Goal: Information Seeking & Learning: Learn about a topic

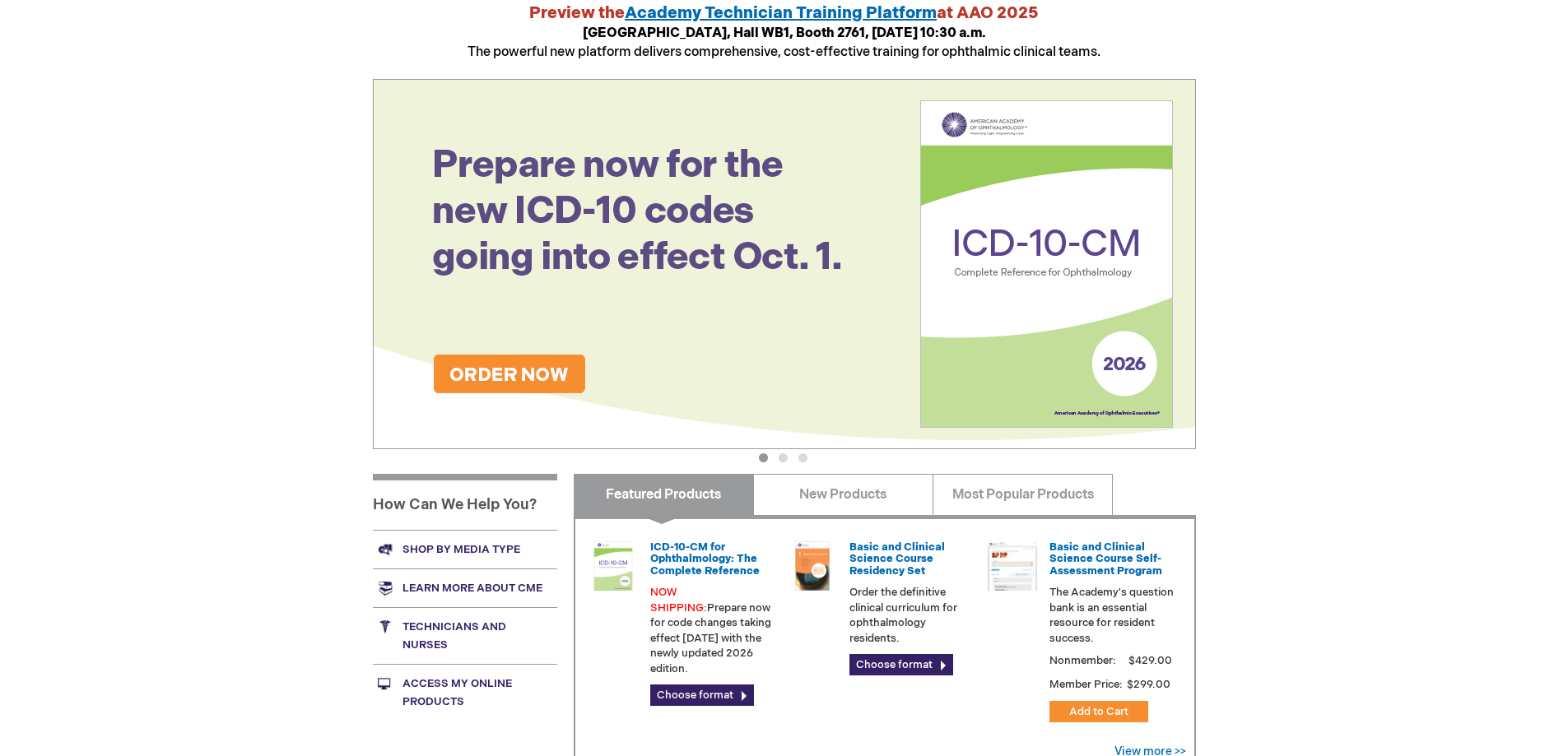
scroll to position [481, 0]
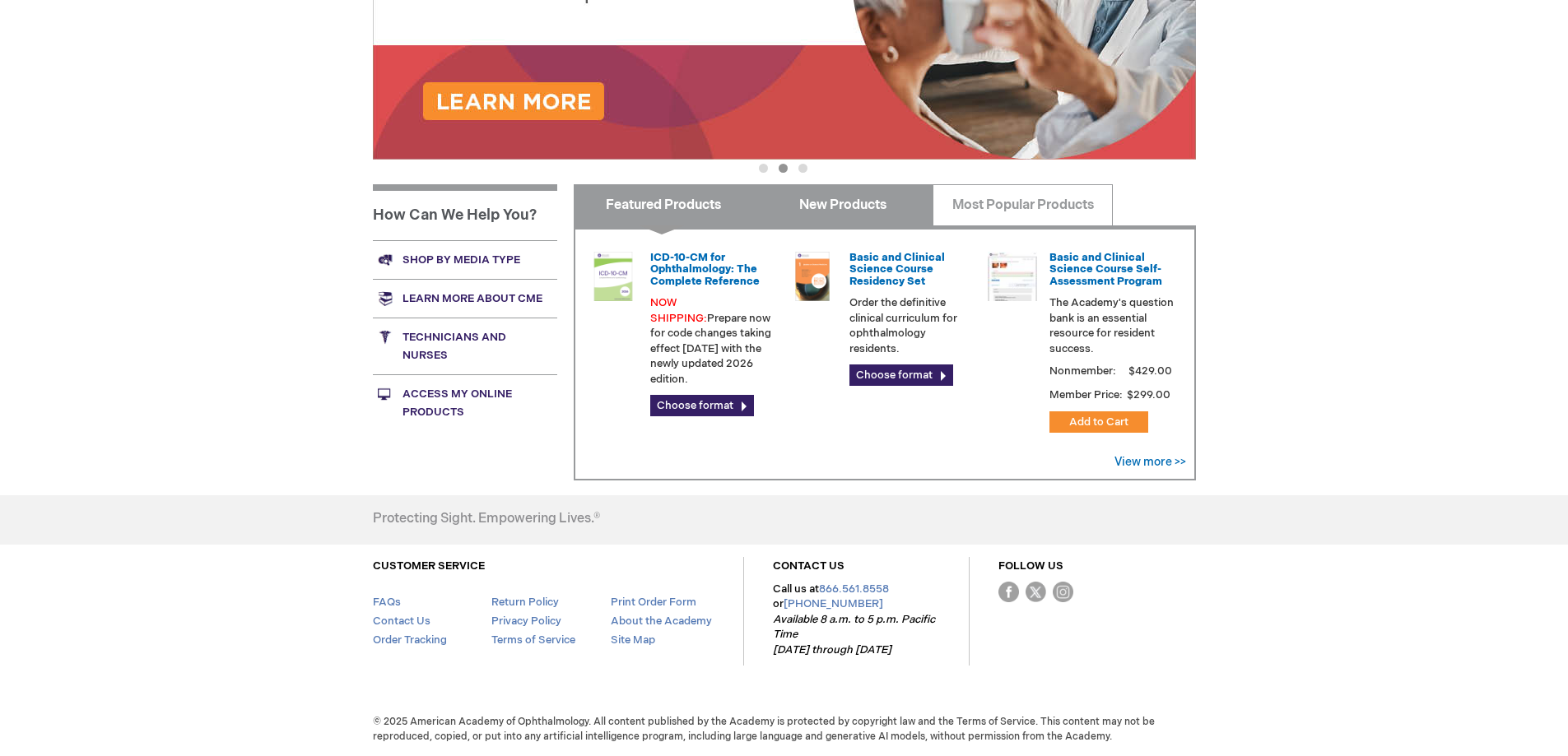
click at [830, 208] on link "New Products" at bounding box center [843, 205] width 180 height 41
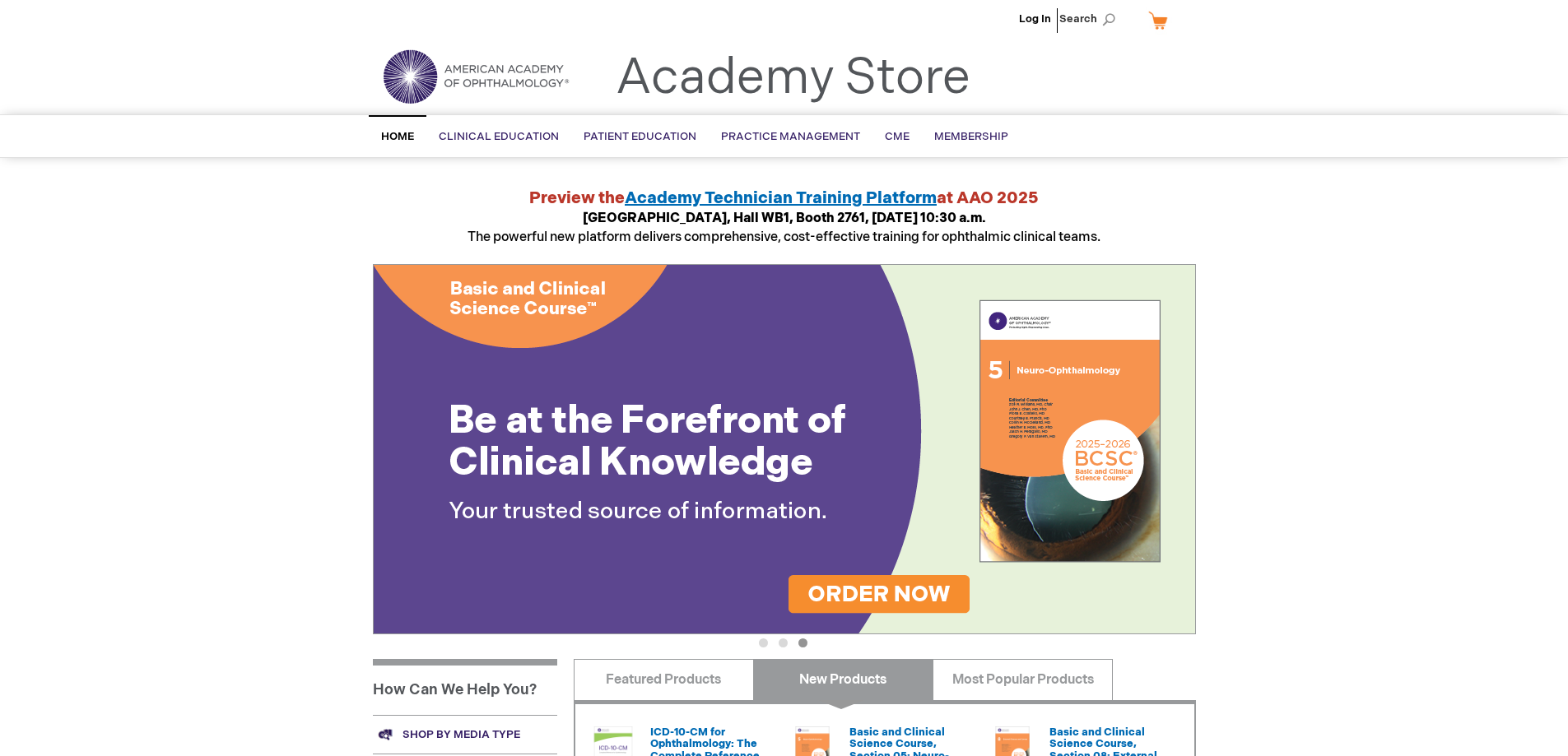
scroll to position [0, 0]
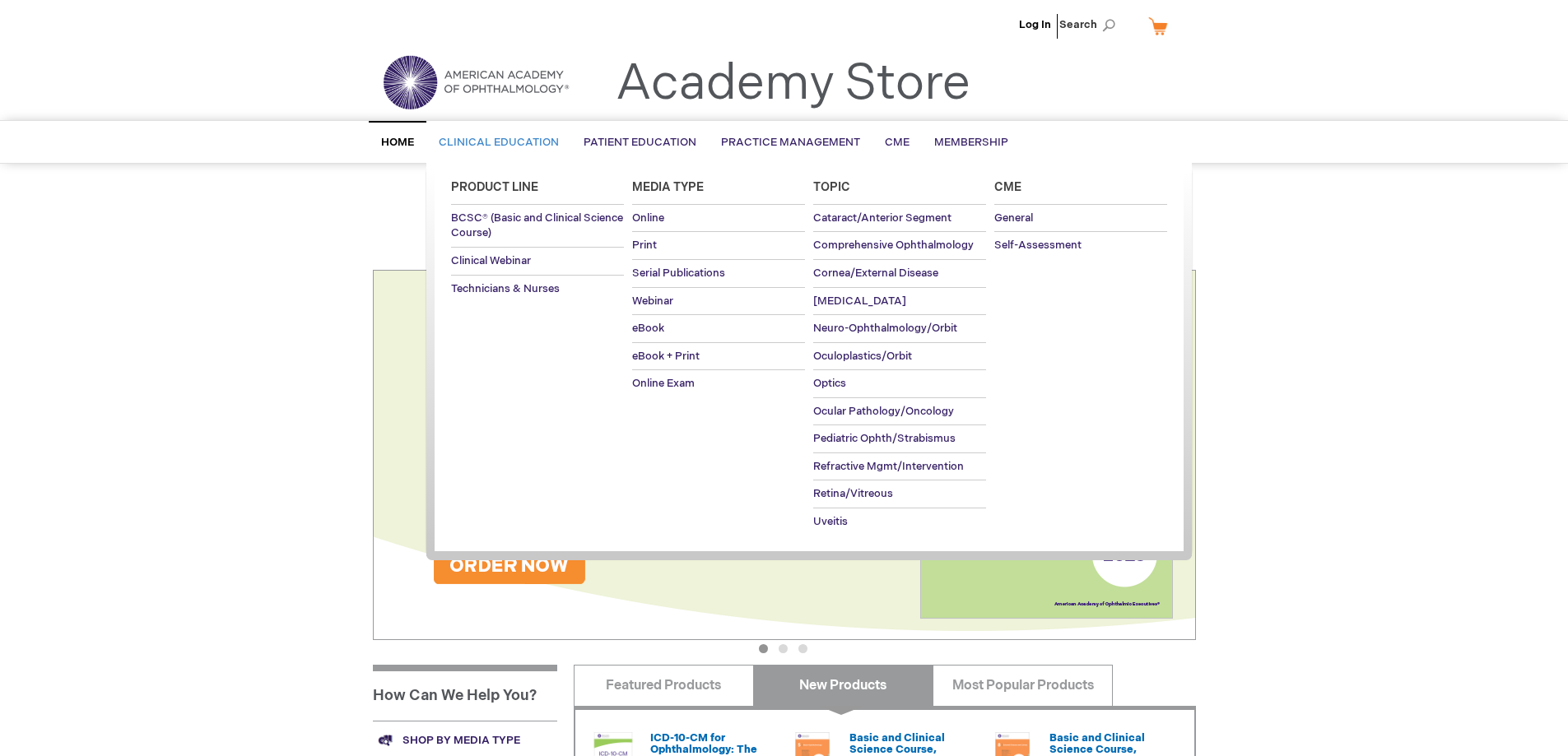
click at [535, 144] on span "Clinical Education" at bounding box center [499, 142] width 120 height 13
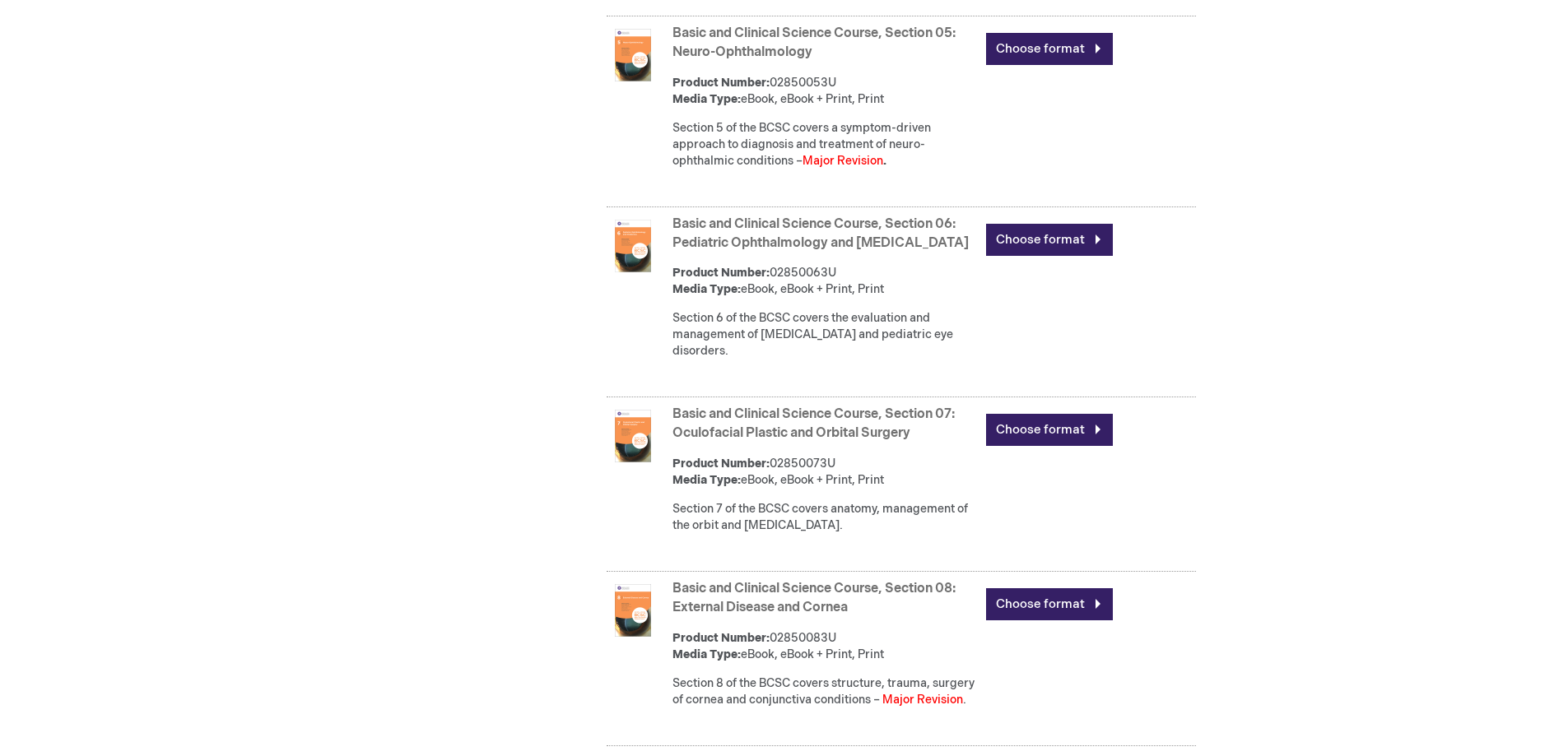
scroll to position [1728, 0]
click at [1055, 51] on link "Choose format" at bounding box center [1049, 48] width 127 height 33
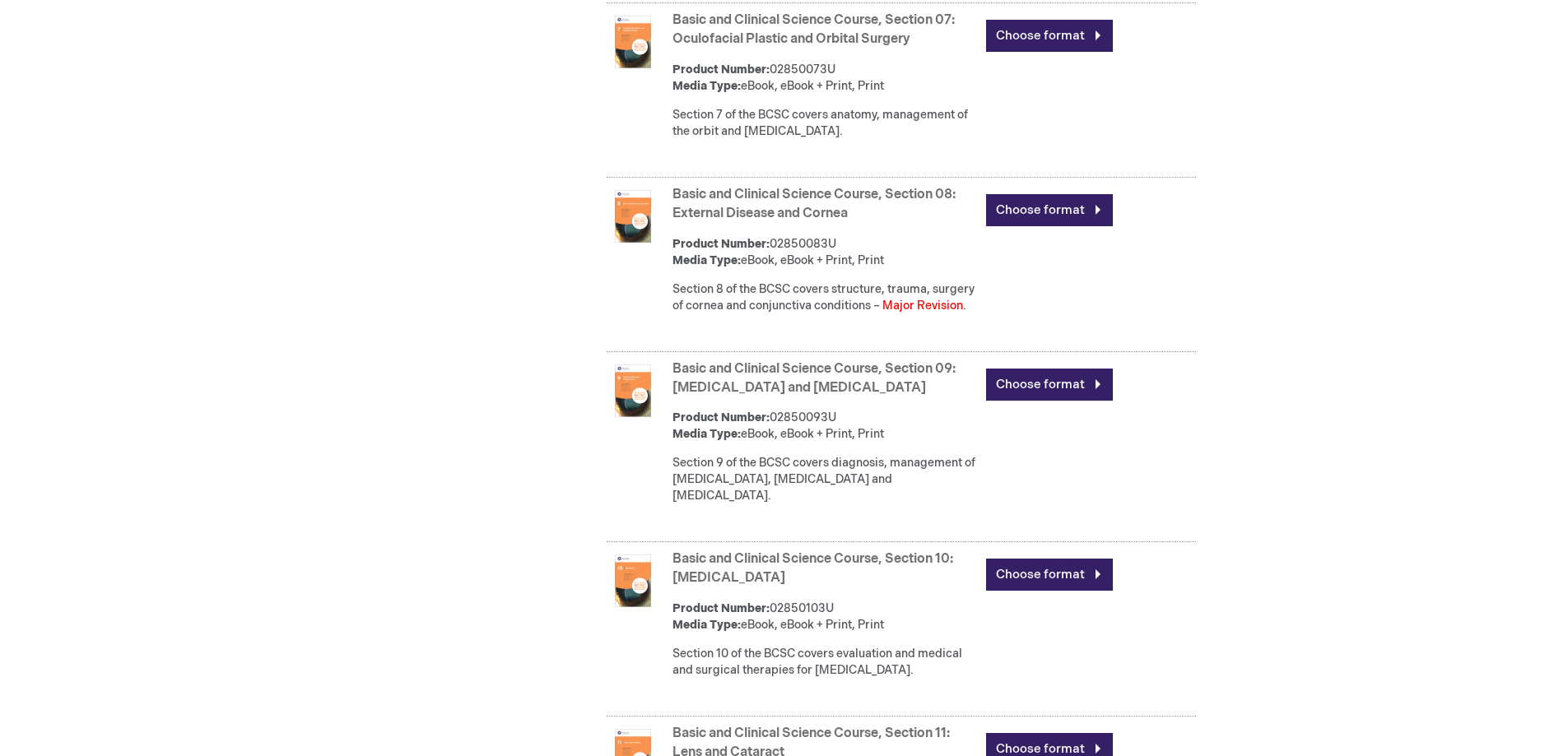
scroll to position [2140, 0]
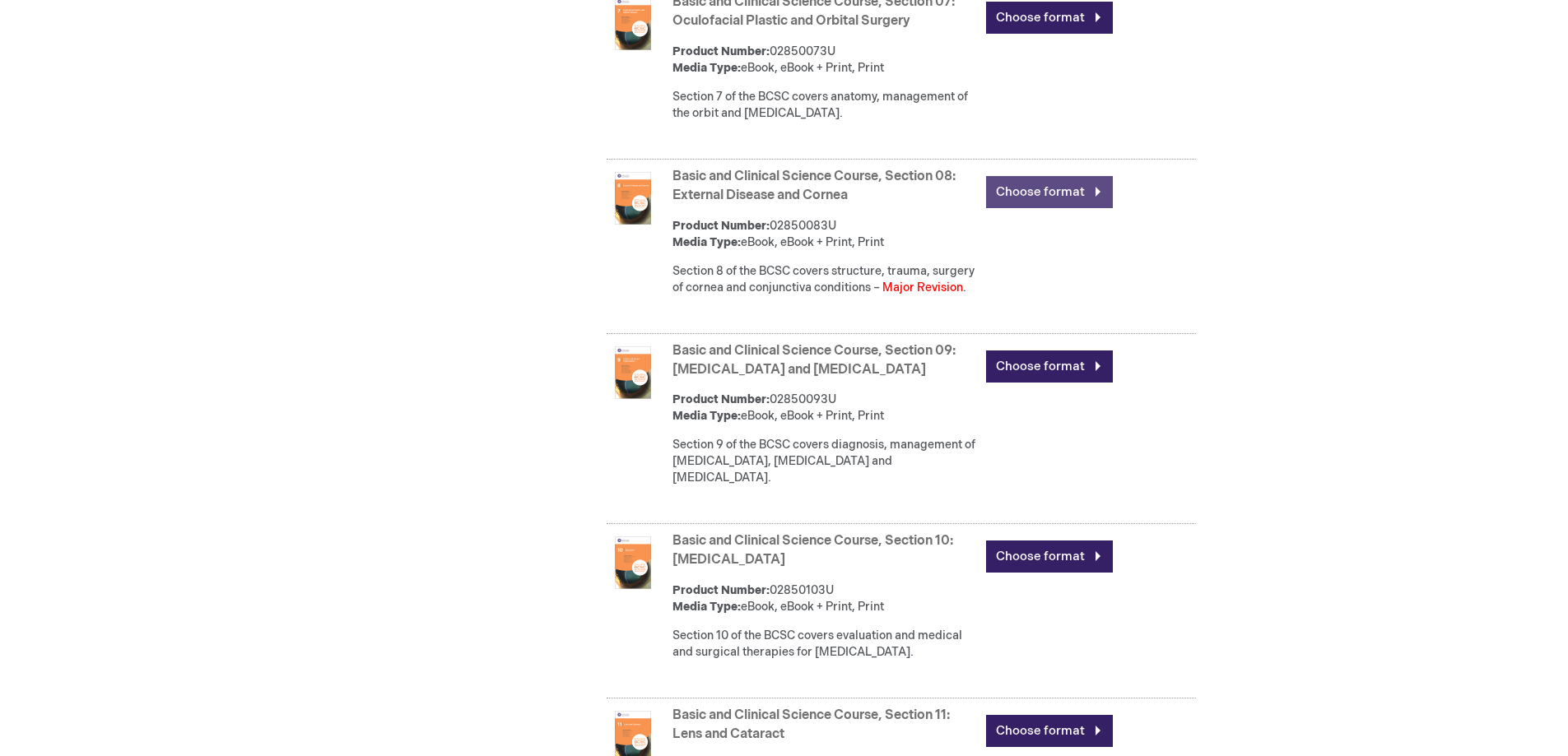
click at [1072, 176] on link "Choose format" at bounding box center [1049, 192] width 127 height 33
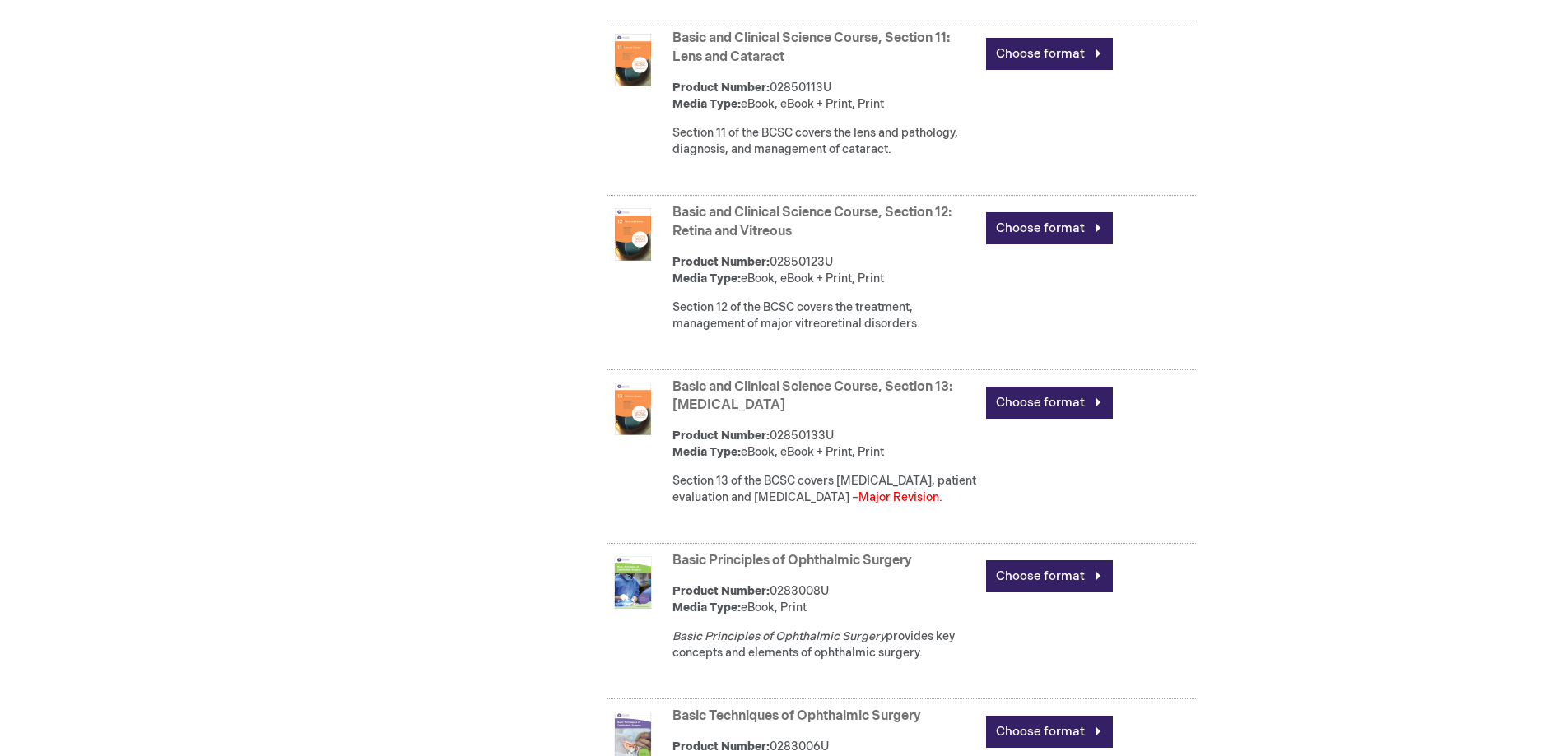
scroll to position [2962, 0]
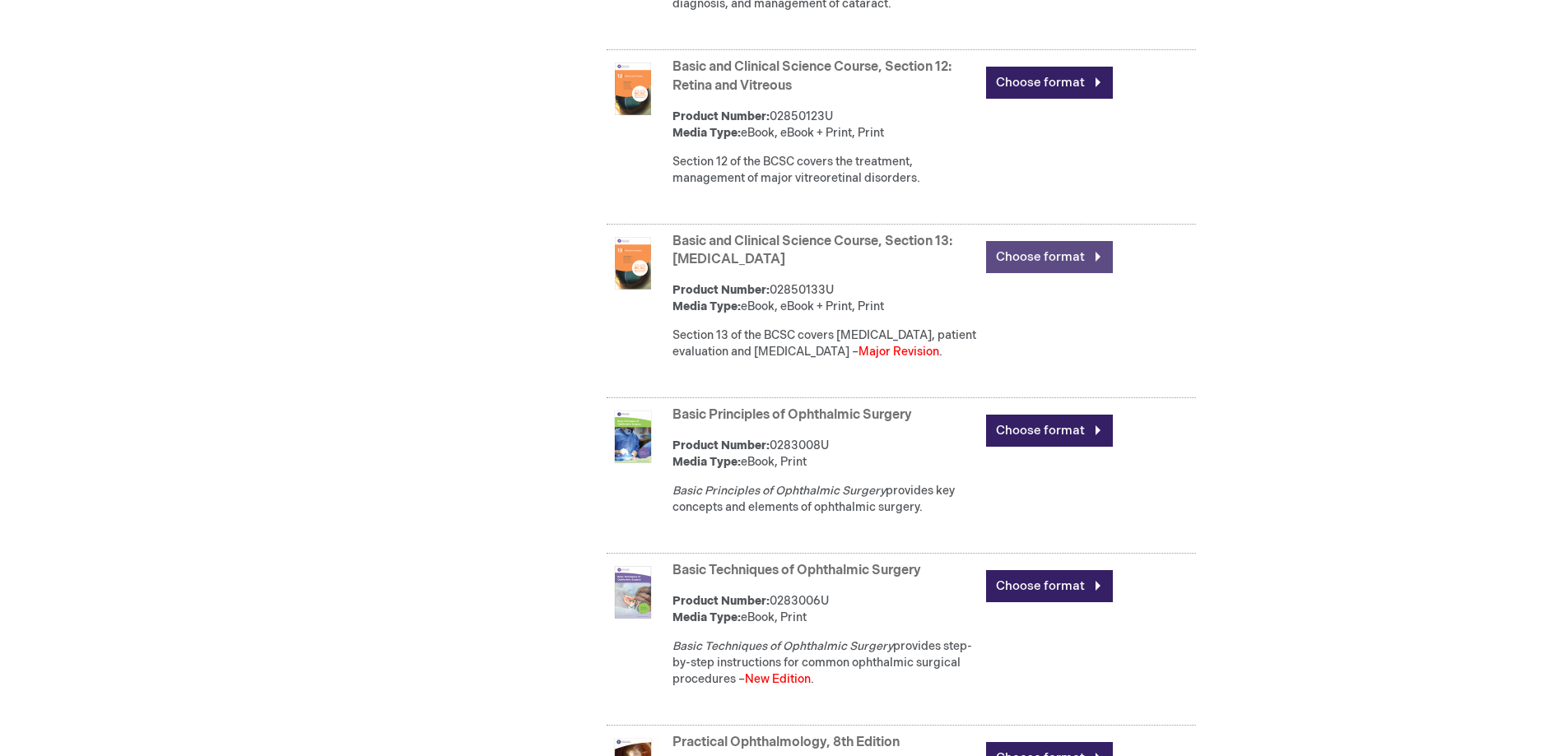
click at [1065, 241] on link "Choose format" at bounding box center [1049, 257] width 127 height 33
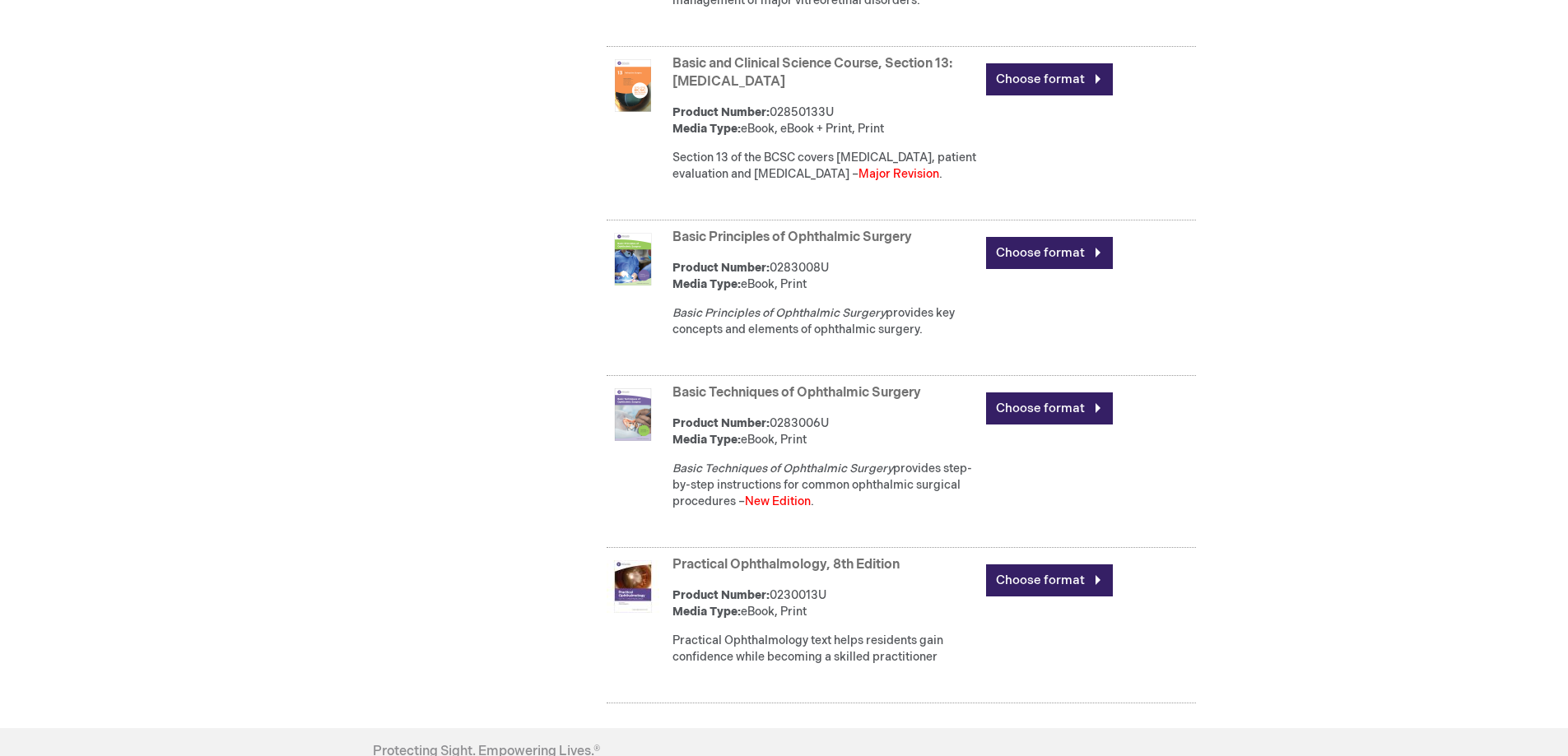
scroll to position [3209, 0]
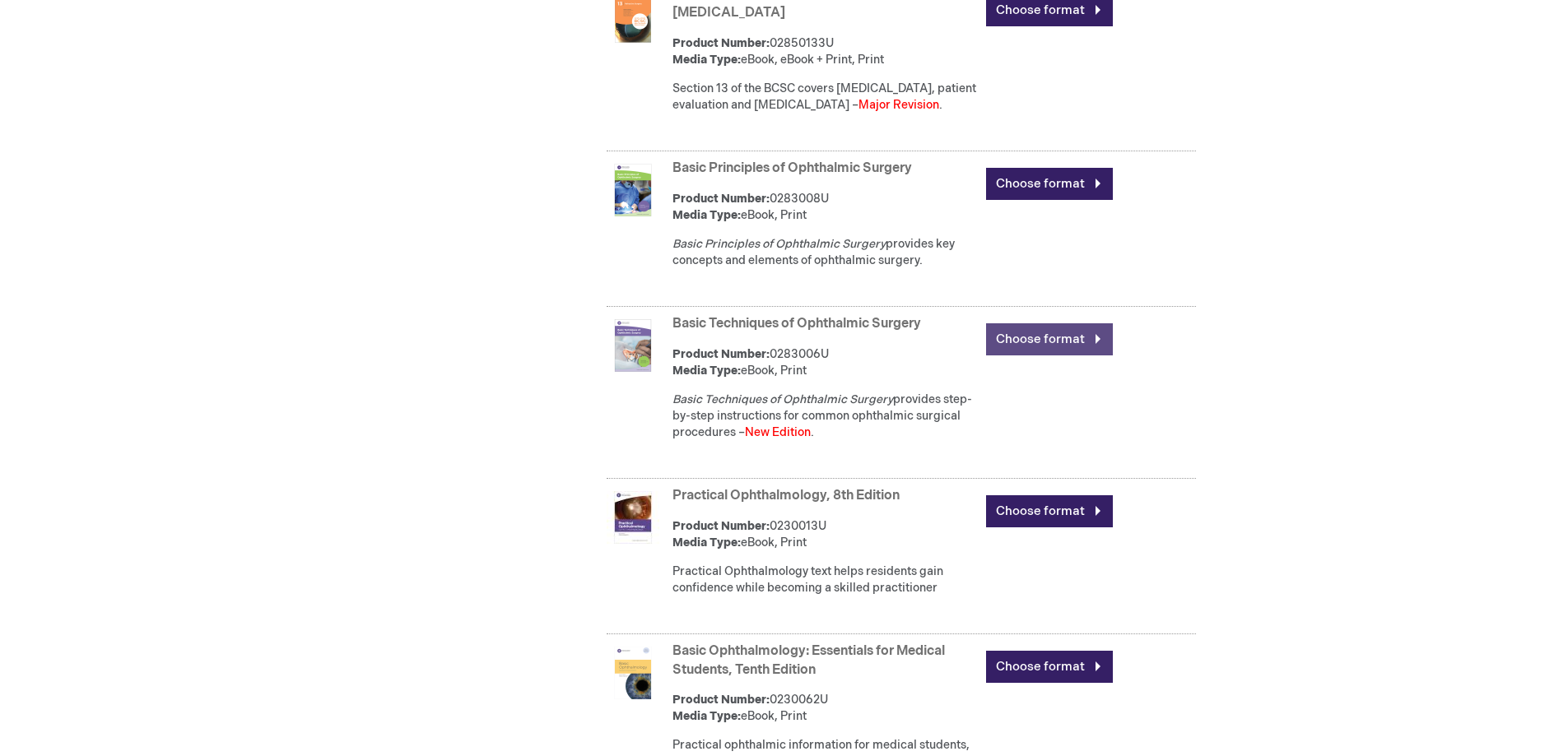
click at [1047, 323] on link "Choose format" at bounding box center [1049, 339] width 127 height 33
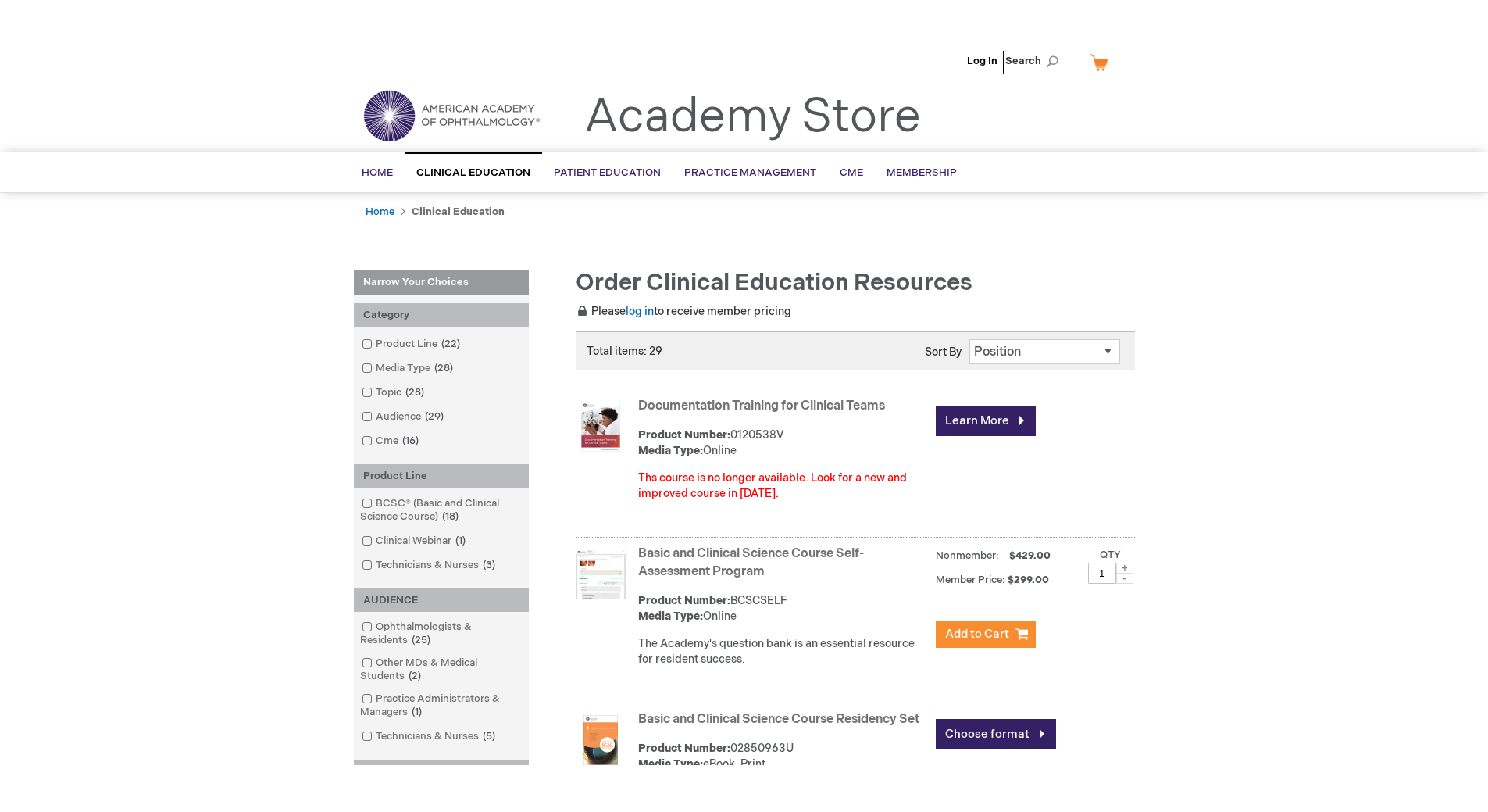
scroll to position [0, 0]
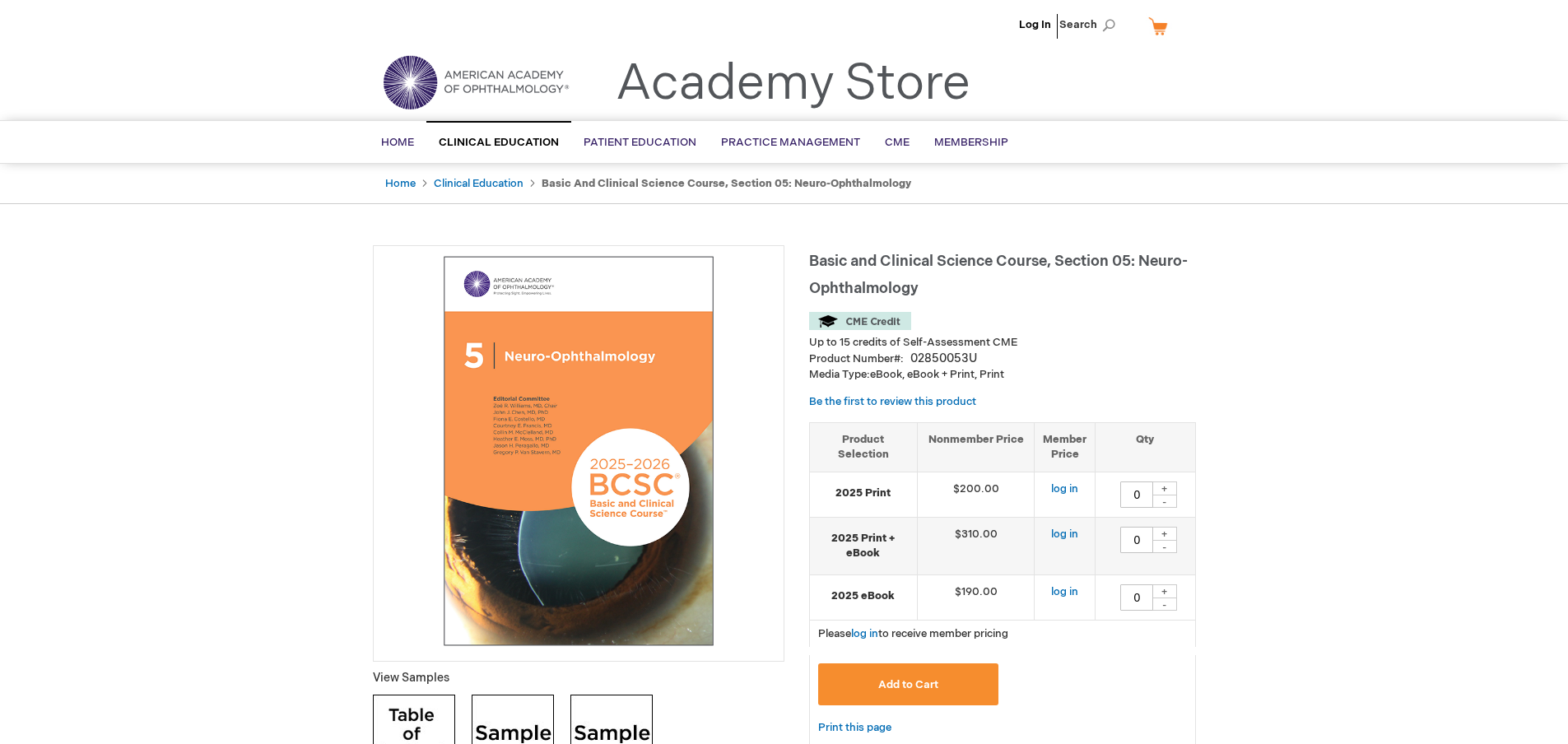
type input "0"
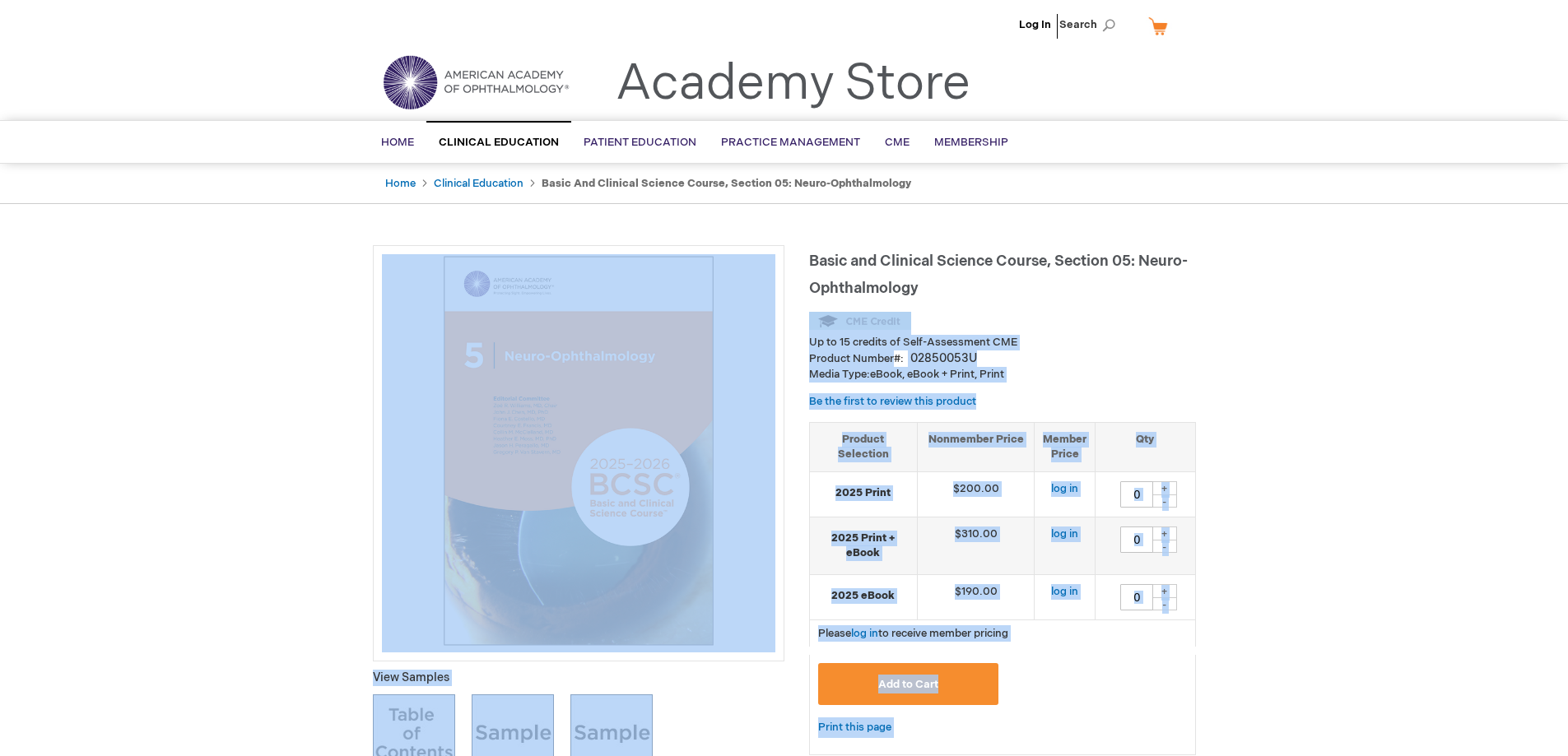
drag, startPoint x: 924, startPoint y: 288, endPoint x: 806, endPoint y: 260, distance: 121.3
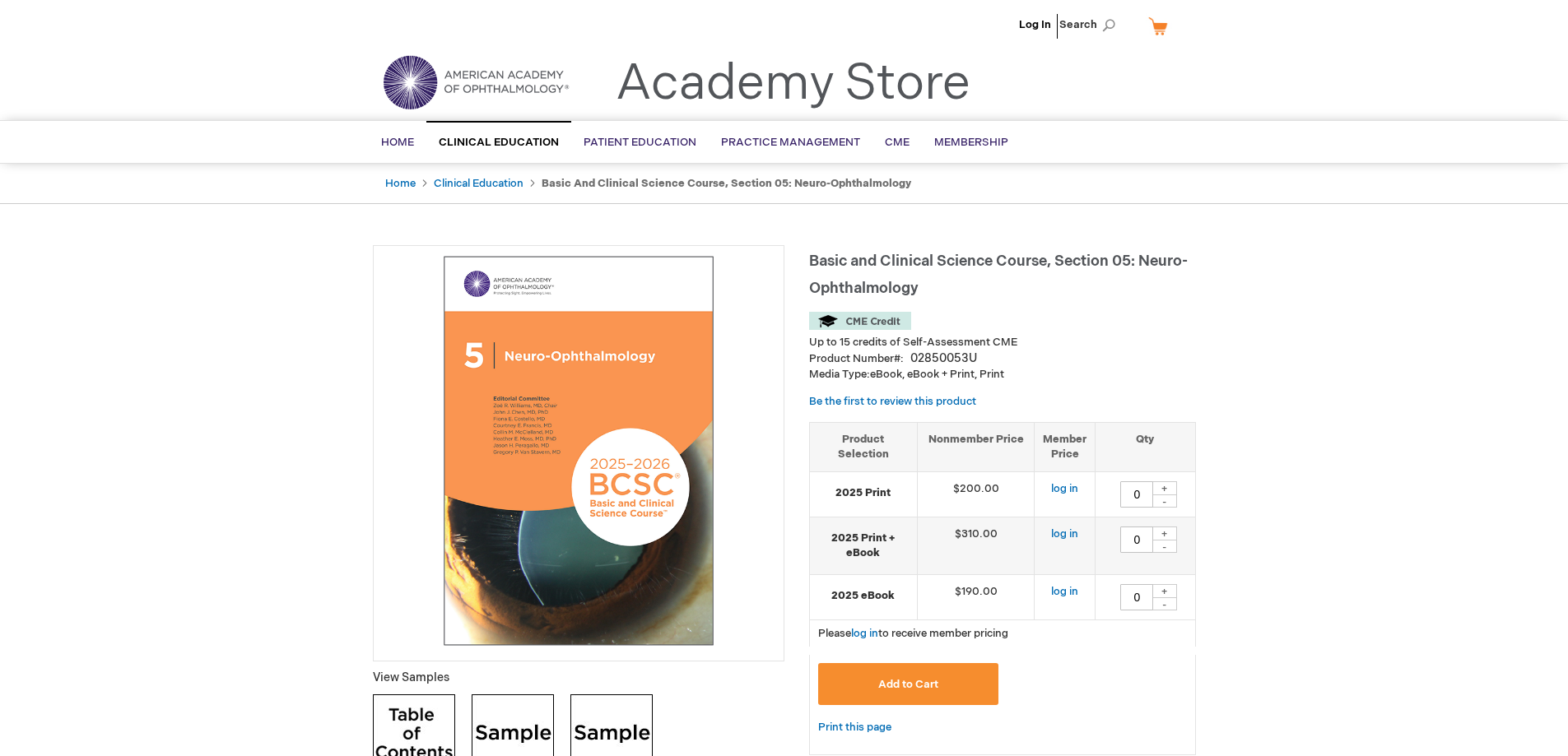
click at [844, 260] on span "Basic and Clinical Science Course, Section 05: Neuro-Ophthalmology" at bounding box center [998, 274] width 379 height 45
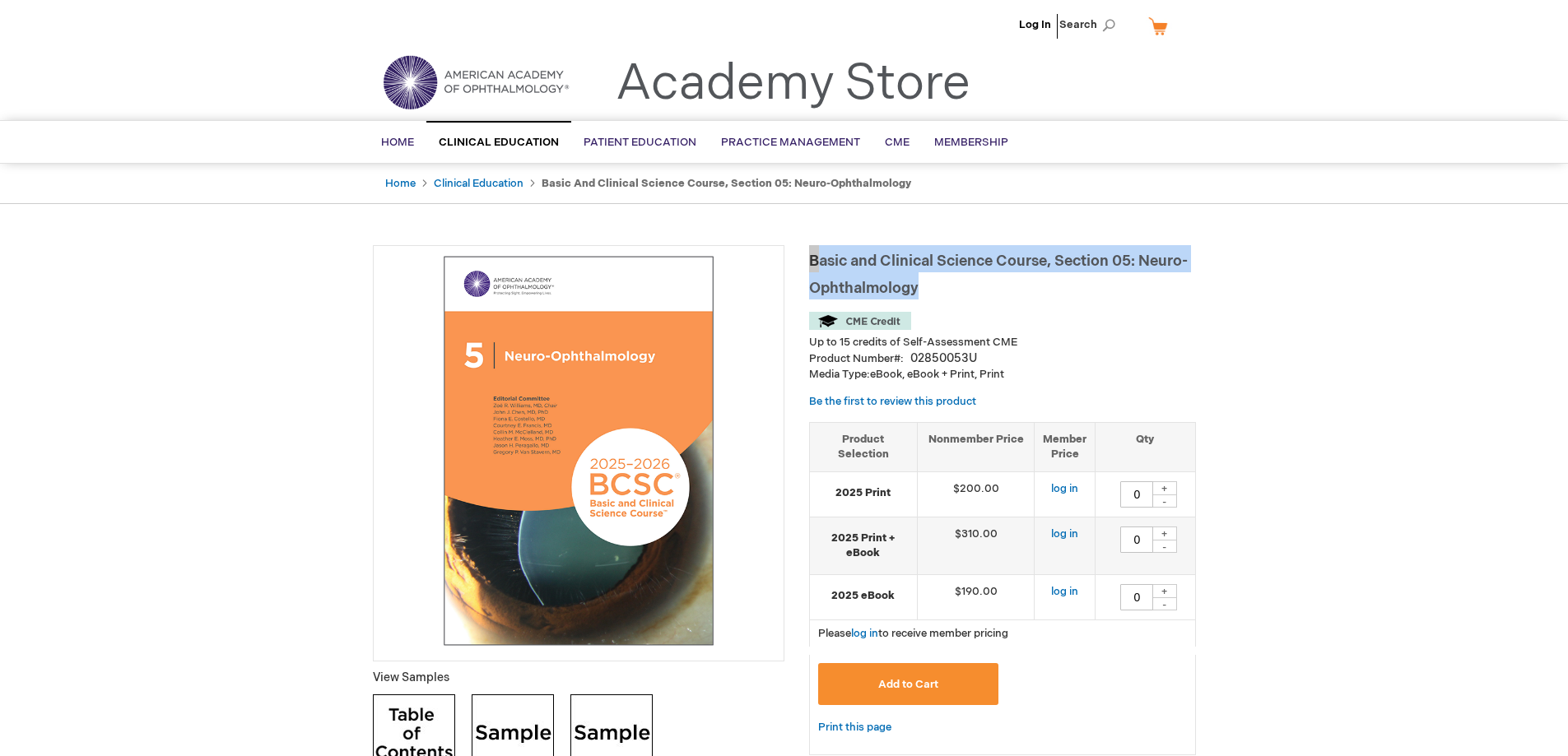
drag, startPoint x: 812, startPoint y: 260, endPoint x: 923, endPoint y: 284, distance: 113.6
click at [923, 284] on h1 "Basic and Clinical Science Course, Section 05: Neuro-Ophthalmology" at bounding box center [1003, 273] width 387 height 55
copy span "Basic and Clinical Science Course, Section 05: Neuro-Ophthalmology"
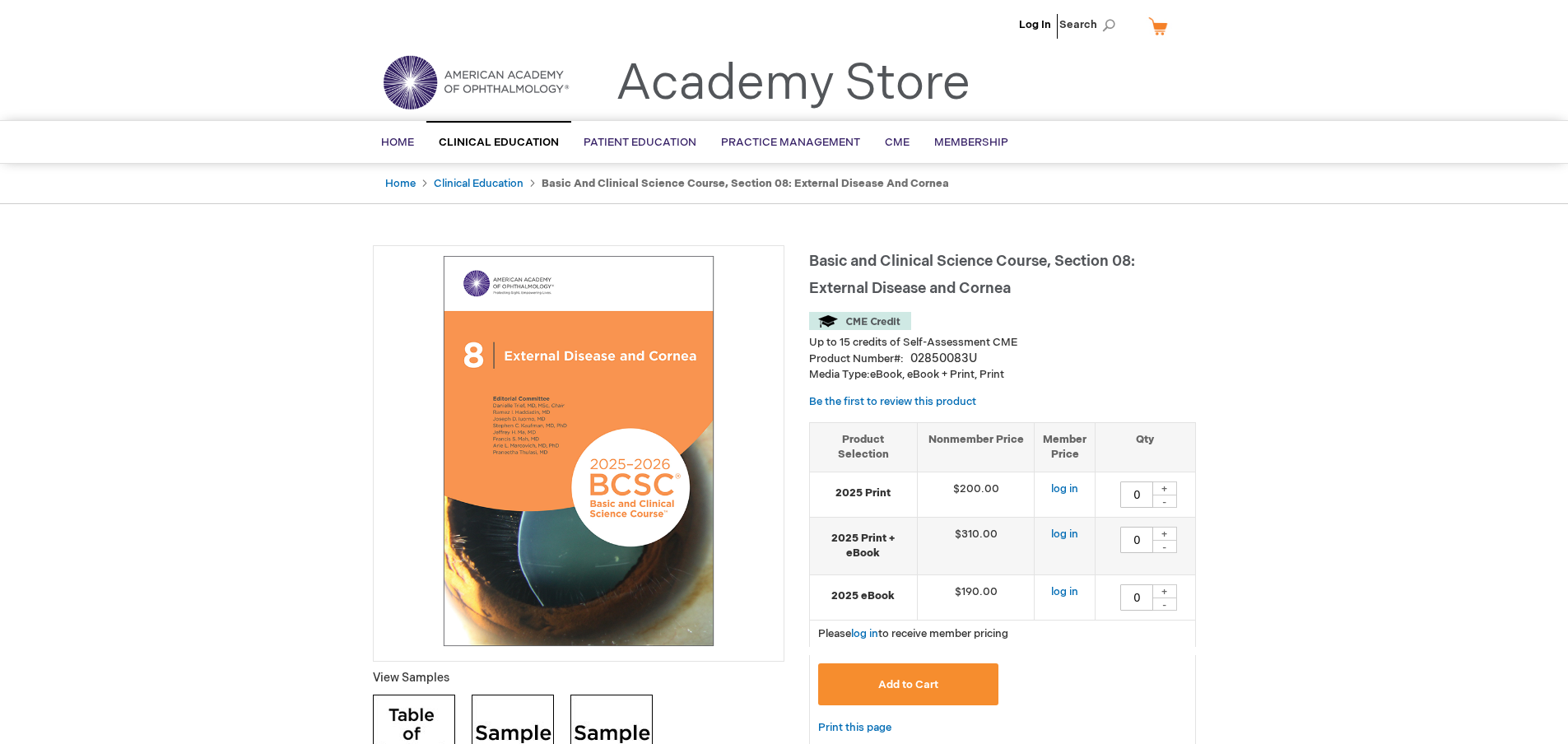
type input "0"
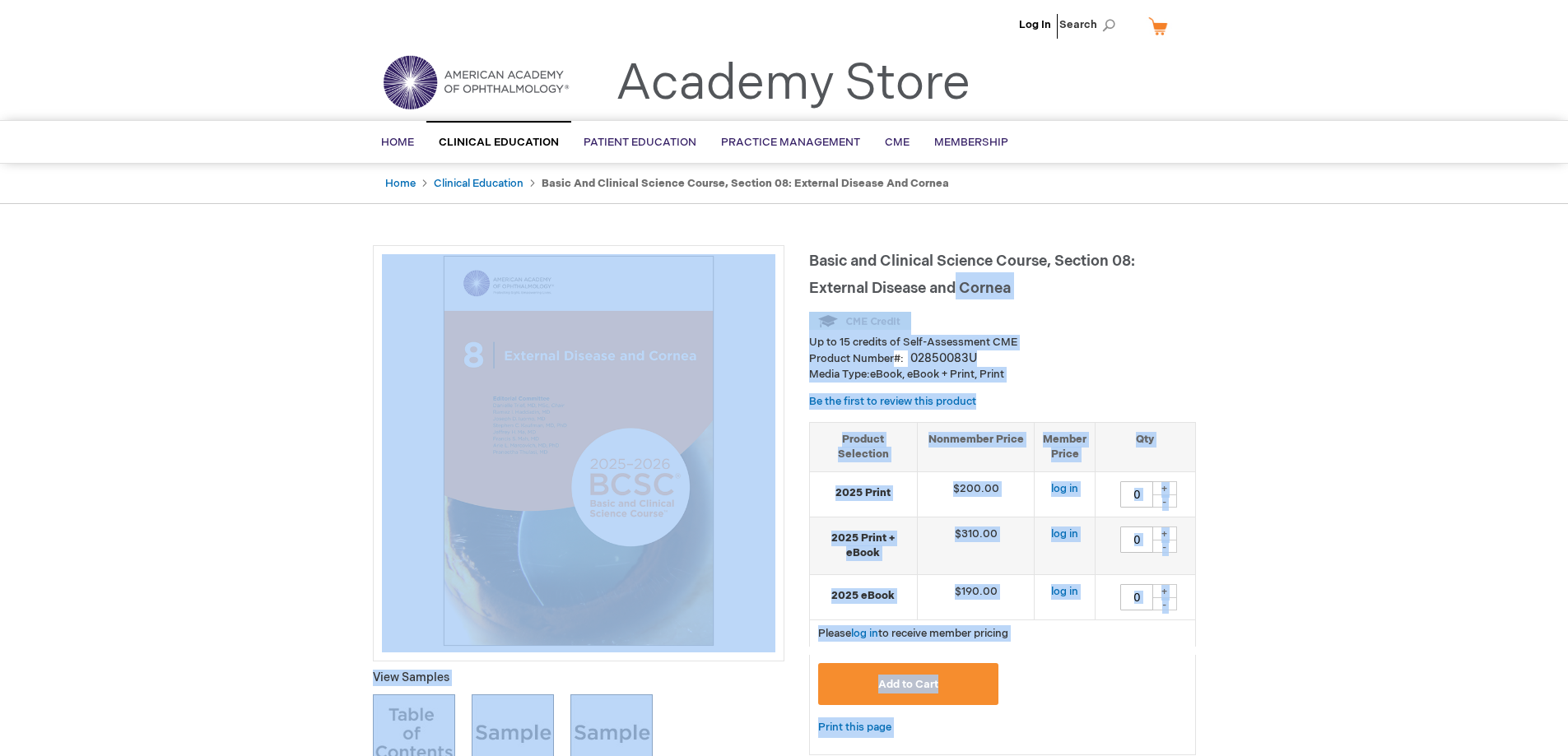
drag, startPoint x: 805, startPoint y: 258, endPoint x: 953, endPoint y: 291, distance: 151.6
click at [1011, 301] on div "Basic and Clinical Science Course, Section 08: External Disease and Cornea Up t…" at bounding box center [1003, 508] width 387 height 526
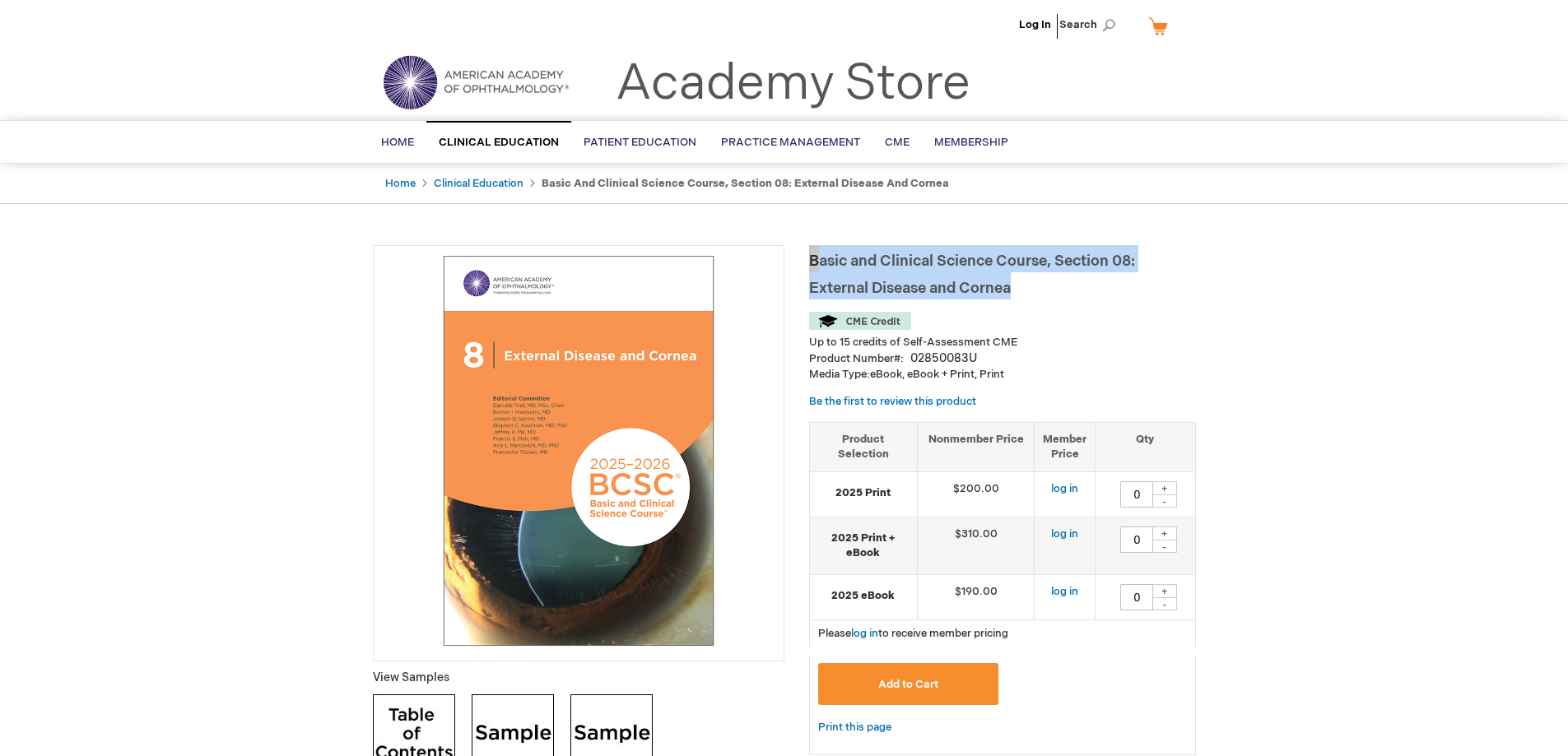
drag, startPoint x: 1032, startPoint y: 286, endPoint x: 808, endPoint y: 255, distance: 226.1
click at [809, 255] on h1 "Basic and Clinical Science Course, Section 08: External Disease and Cornea" at bounding box center [1003, 273] width 387 height 55
copy span "Basic and Clinical Science Course, Section 08: External Disease and Cornea"
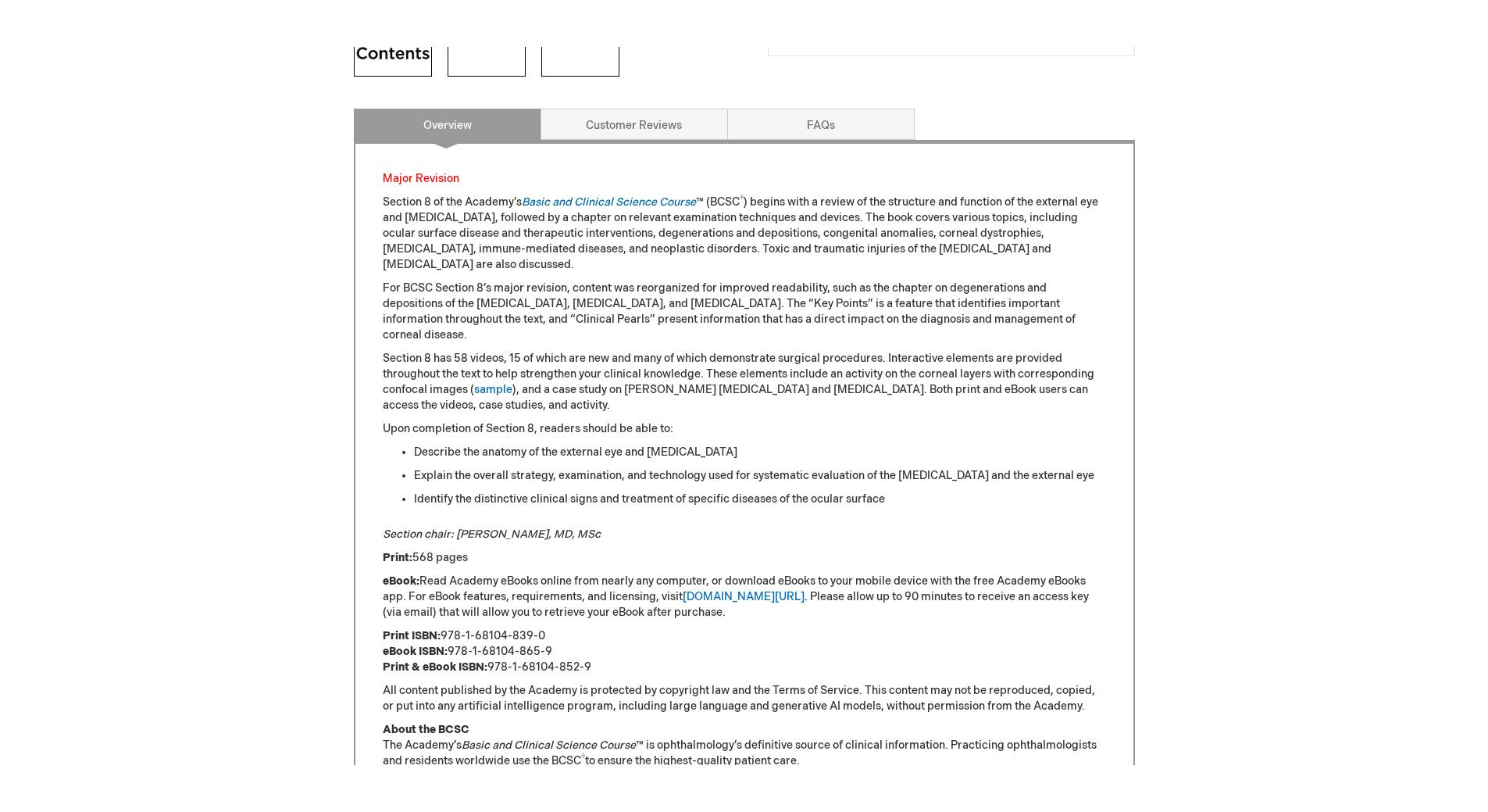
scroll to position [547, 0]
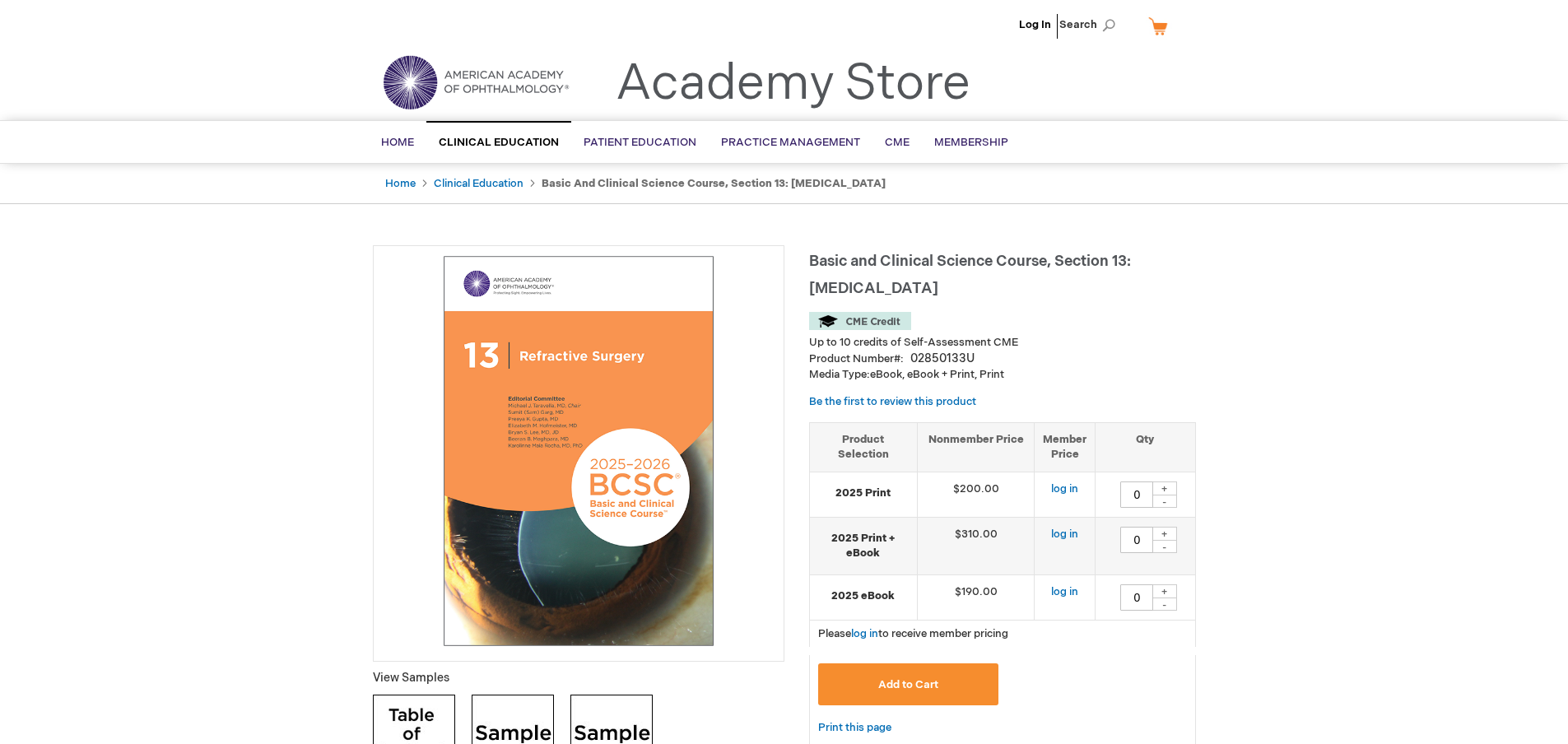
type input "0"
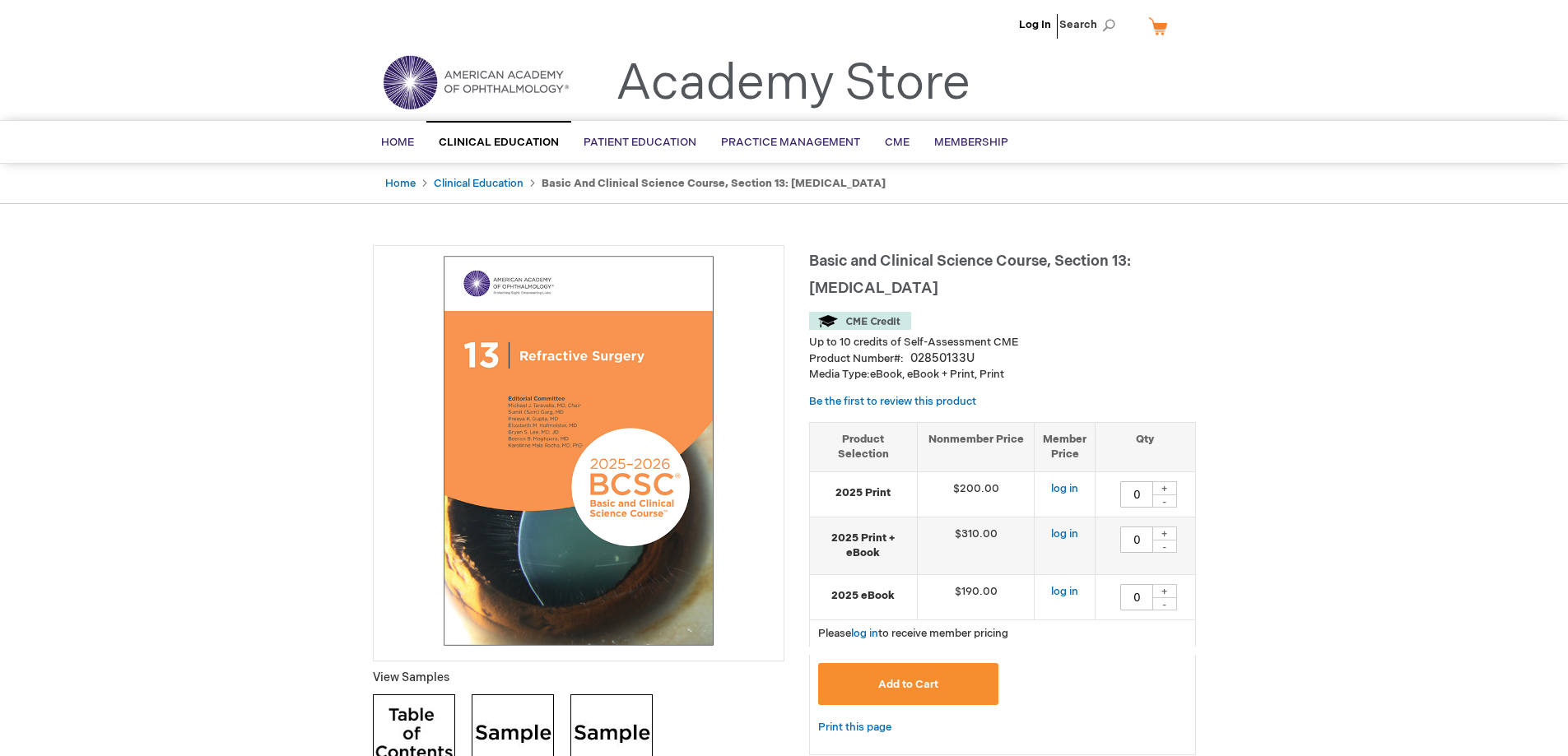
drag, startPoint x: 813, startPoint y: 258, endPoint x: 939, endPoint y: 285, distance: 128.9
click at [939, 285] on span "Basic and Clinical Science Course, Section 13: Refractive Surgery" at bounding box center [970, 274] width 322 height 45
copy span "Basic and Clinical Science Course, Section 13: Refractive Surgery"
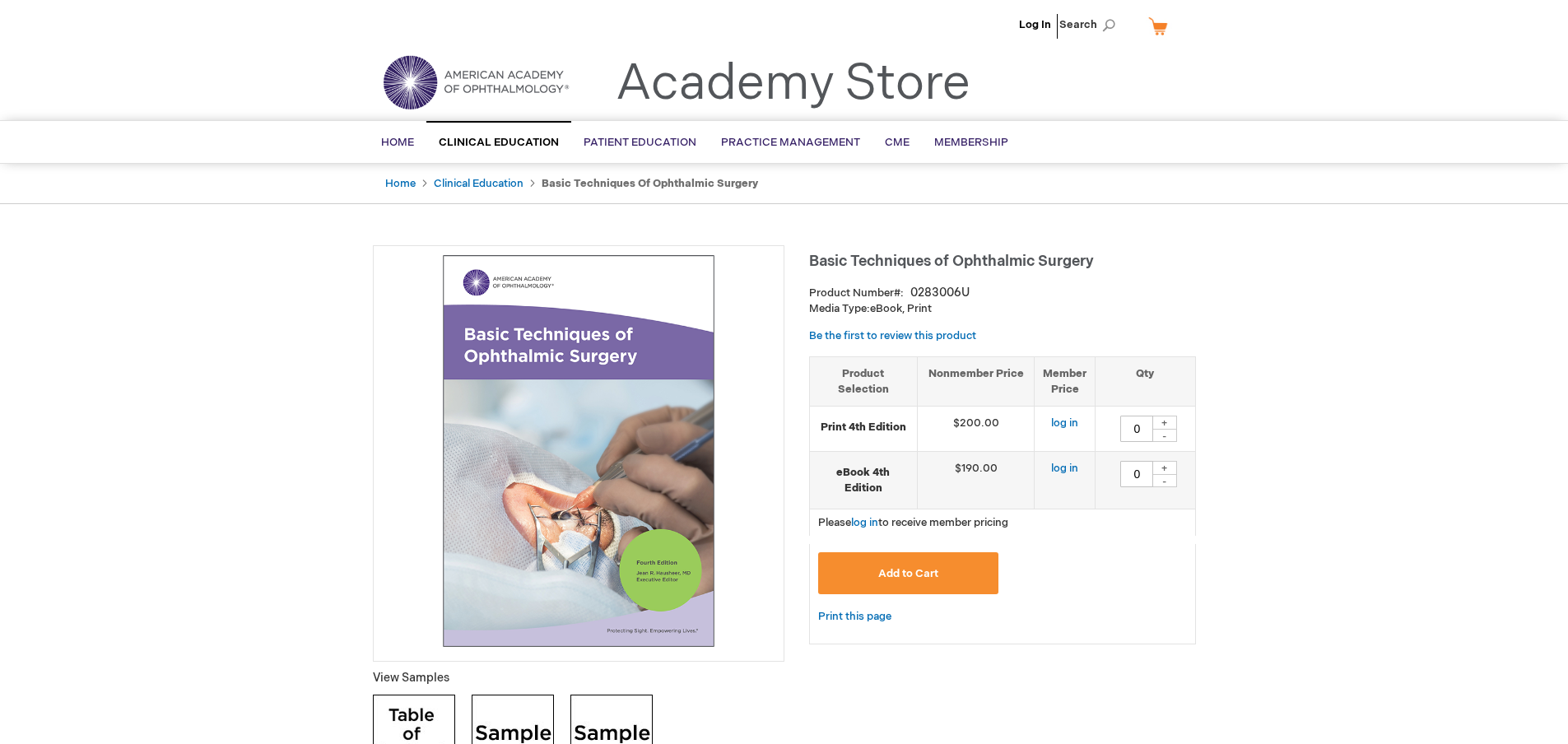
type input "0"
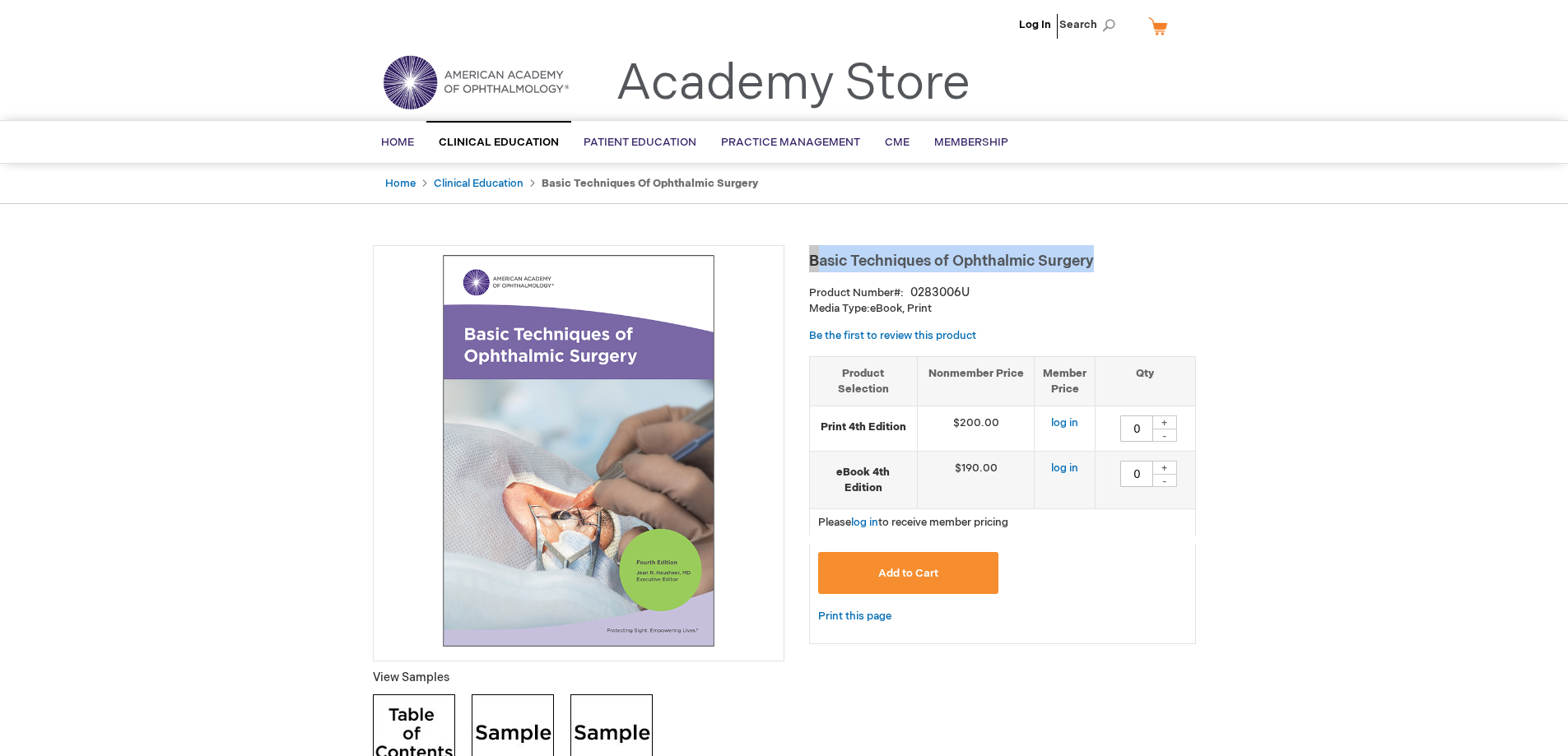
drag, startPoint x: 821, startPoint y: 259, endPoint x: 1094, endPoint y: 255, distance: 273.0
click at [1094, 255] on span "Basic Techniques of Ophthalmic Surgery" at bounding box center [952, 261] width 285 height 18
copy span "Basic Techniques of Ophthalmic Surgery"
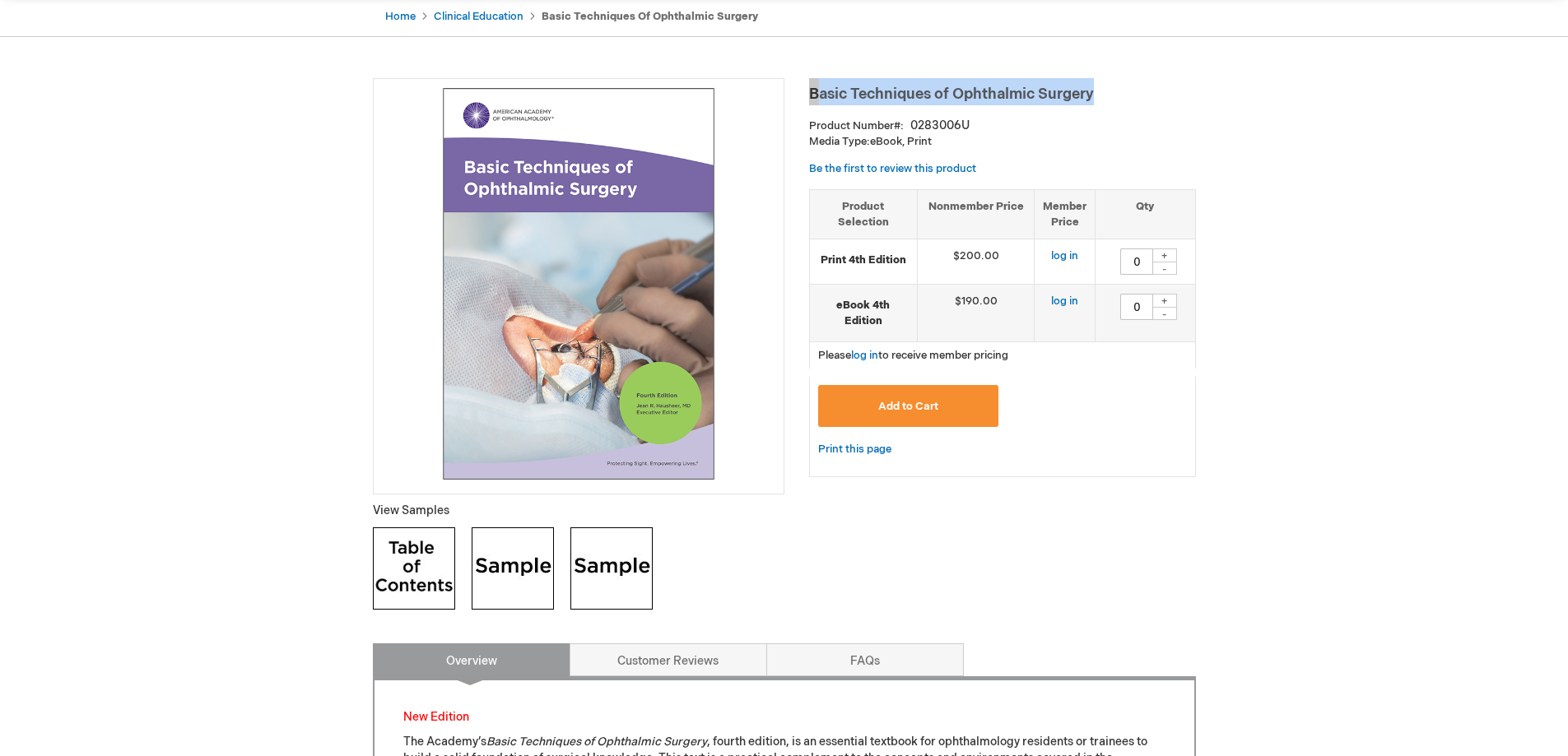
scroll to position [164, 0]
